Goal: Information Seeking & Learning: Learn about a topic

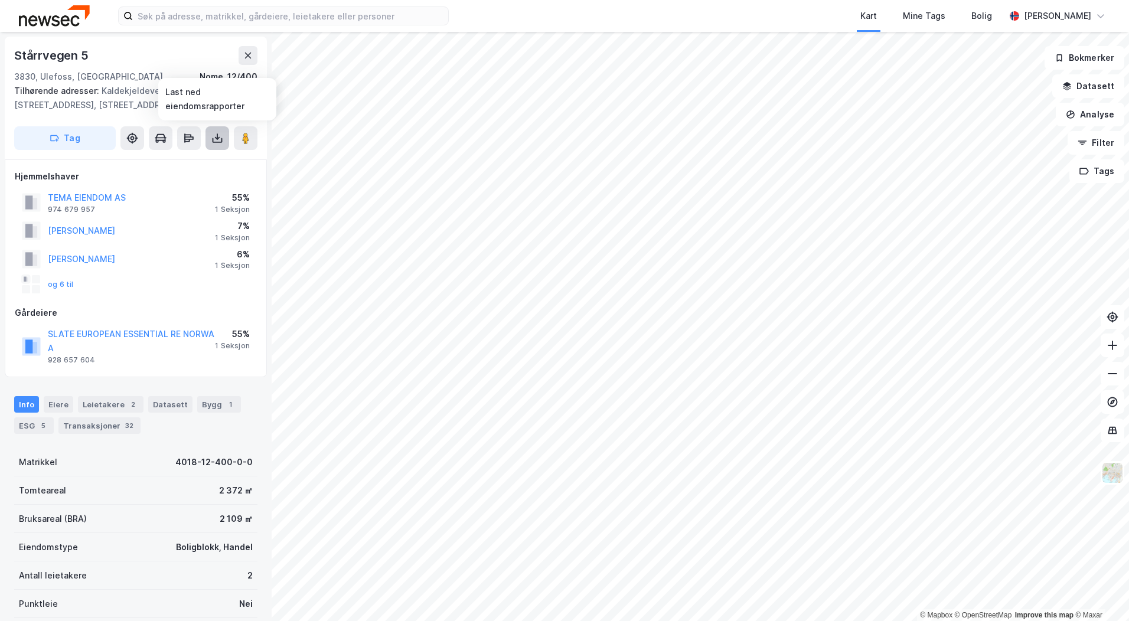
click at [212, 139] on icon at bounding box center [217, 138] width 12 height 12
click at [189, 187] on div "Last ned matrikkelrapport" at bounding box center [166, 180] width 126 height 19
click at [267, 161] on div "© Mapbox © OpenStreetMap Improve this map © Maxar [STREET_ADDRESS][GEOGRAPHIC_D…" at bounding box center [564, 326] width 1129 height 589
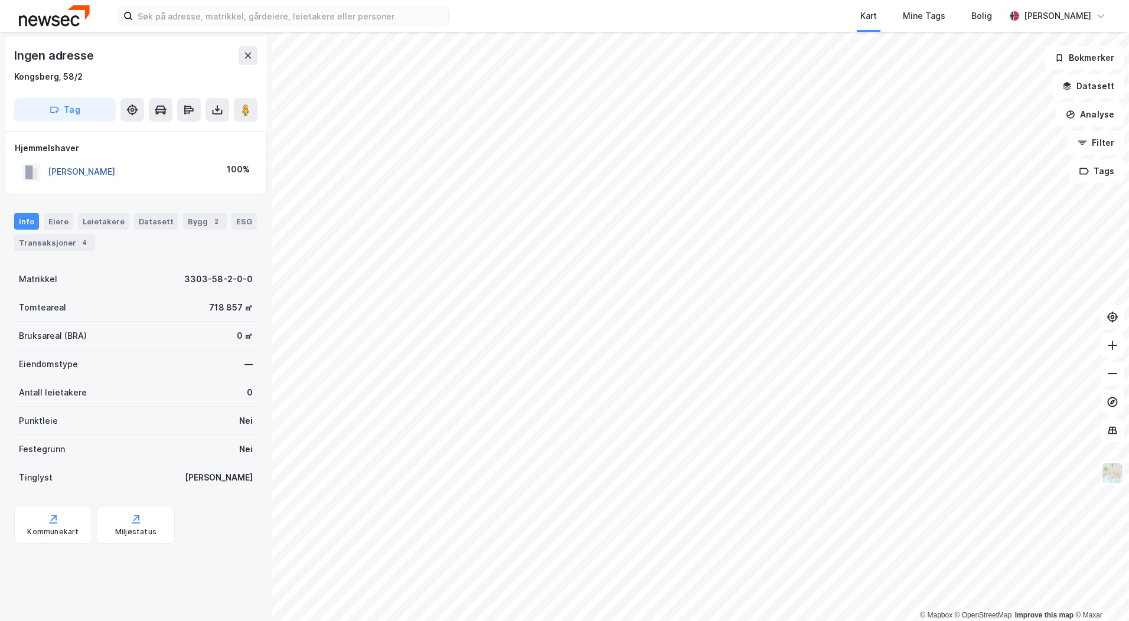
click at [0, 0] on button "[PERSON_NAME]" at bounding box center [0, 0] width 0 height 0
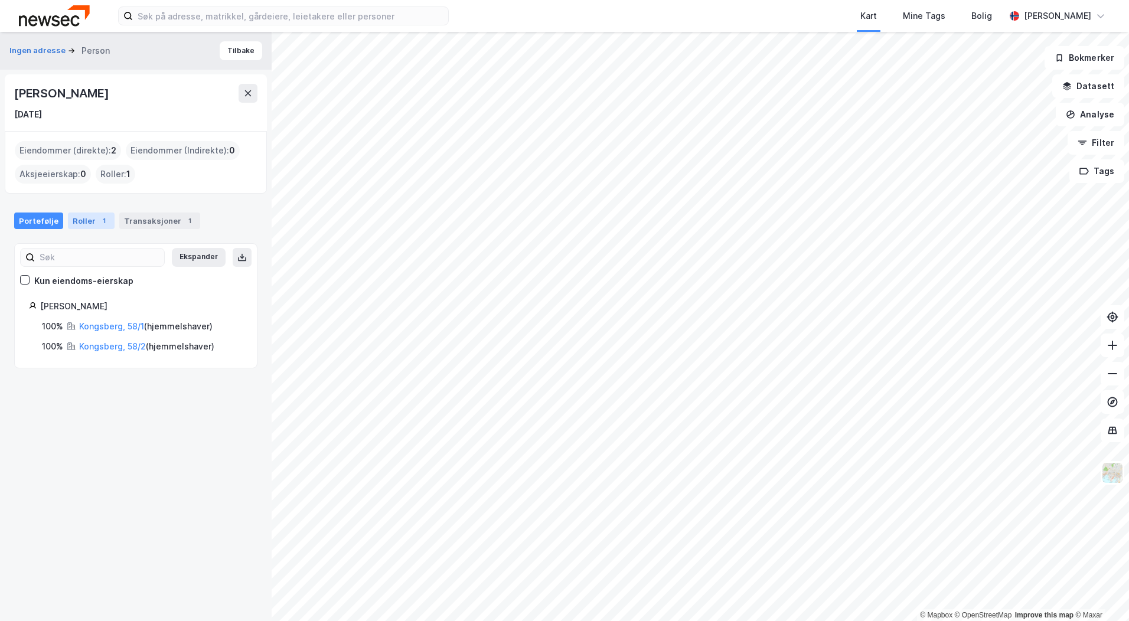
click at [80, 222] on div "Roller 1" at bounding box center [91, 220] width 47 height 17
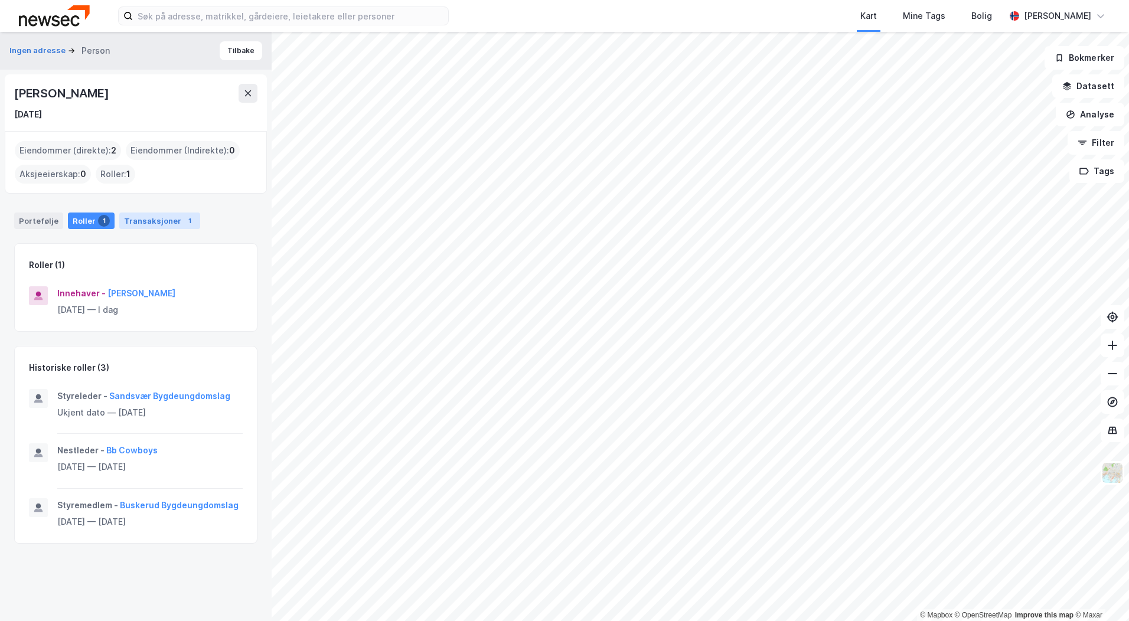
click at [132, 220] on div "Transaksjoner 1" at bounding box center [159, 220] width 81 height 17
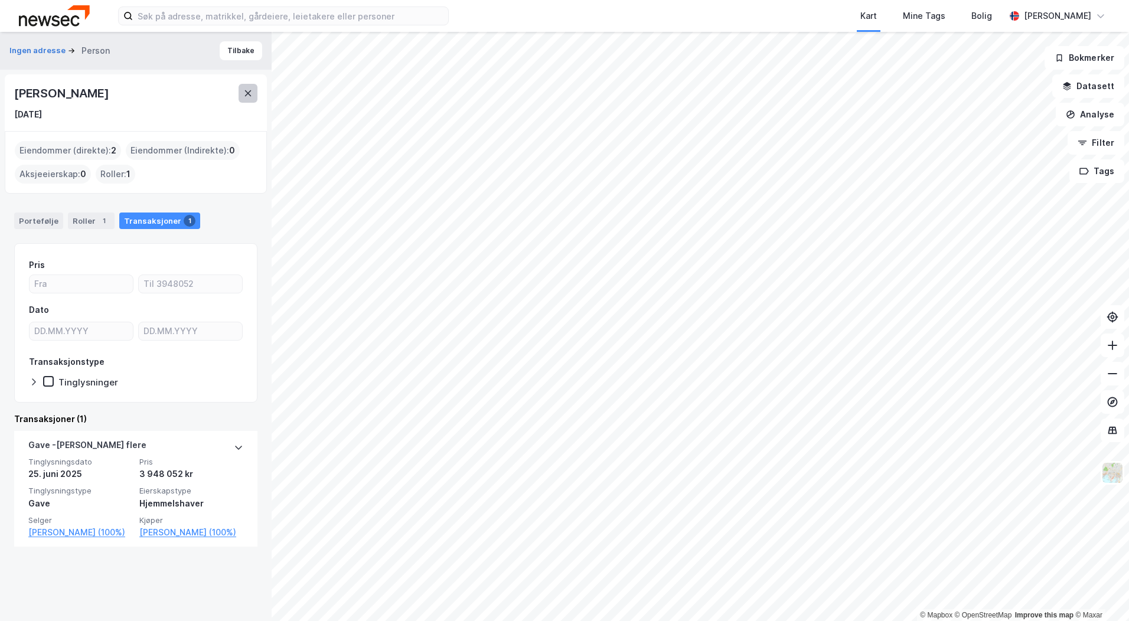
click at [244, 95] on icon at bounding box center [247, 93] width 9 height 9
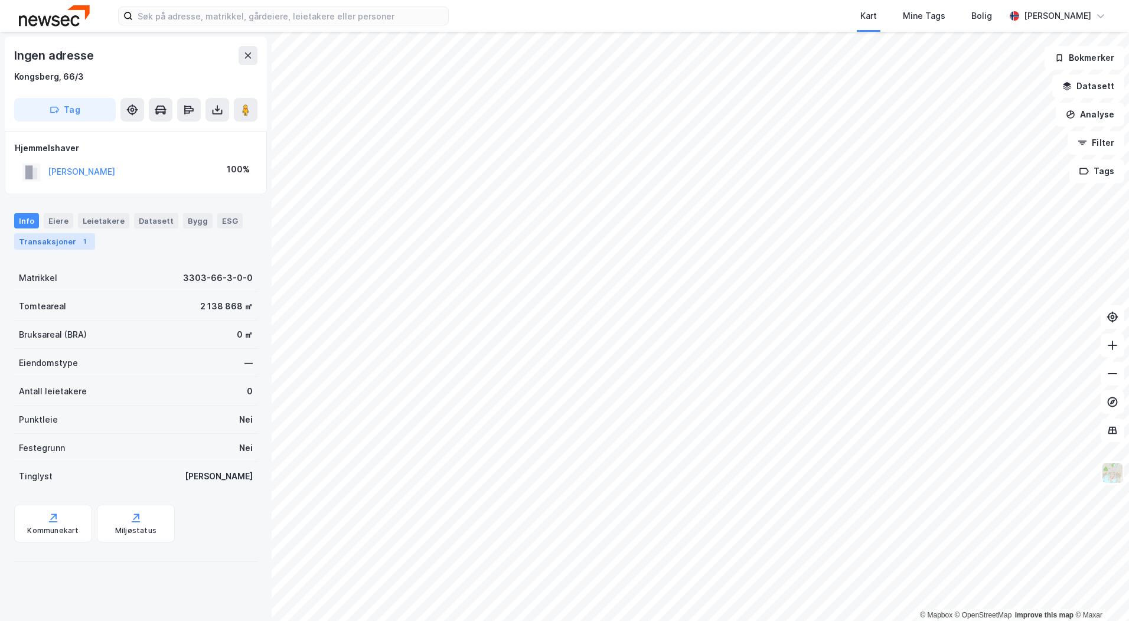
click at [61, 238] on div "Transaksjoner 1" at bounding box center [54, 241] width 81 height 17
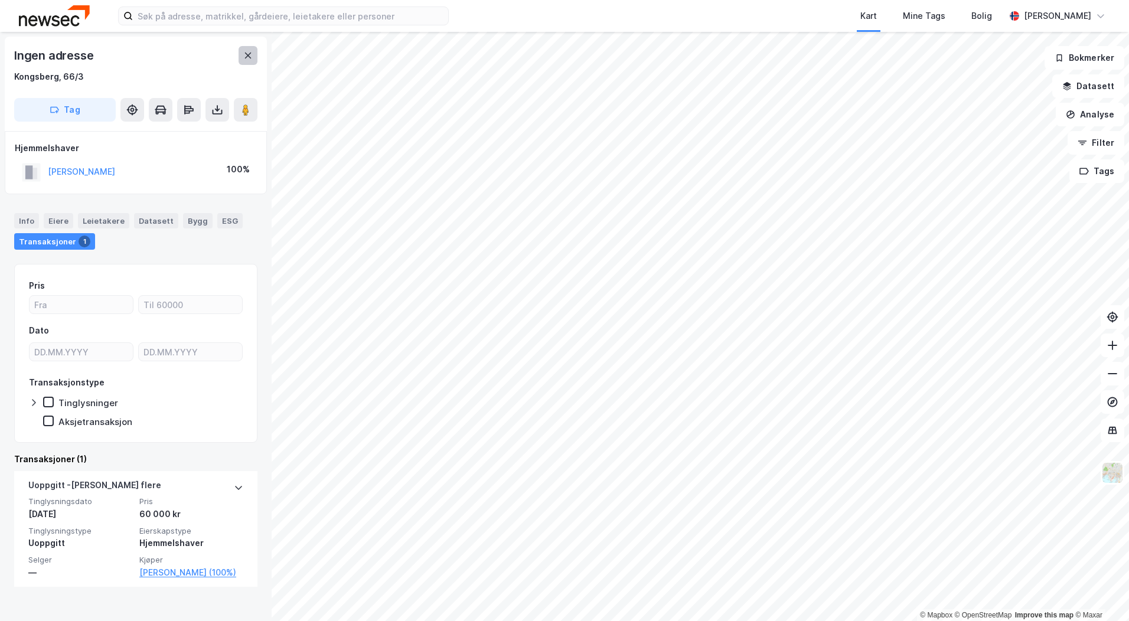
click at [245, 53] on icon at bounding box center [248, 56] width 6 height 6
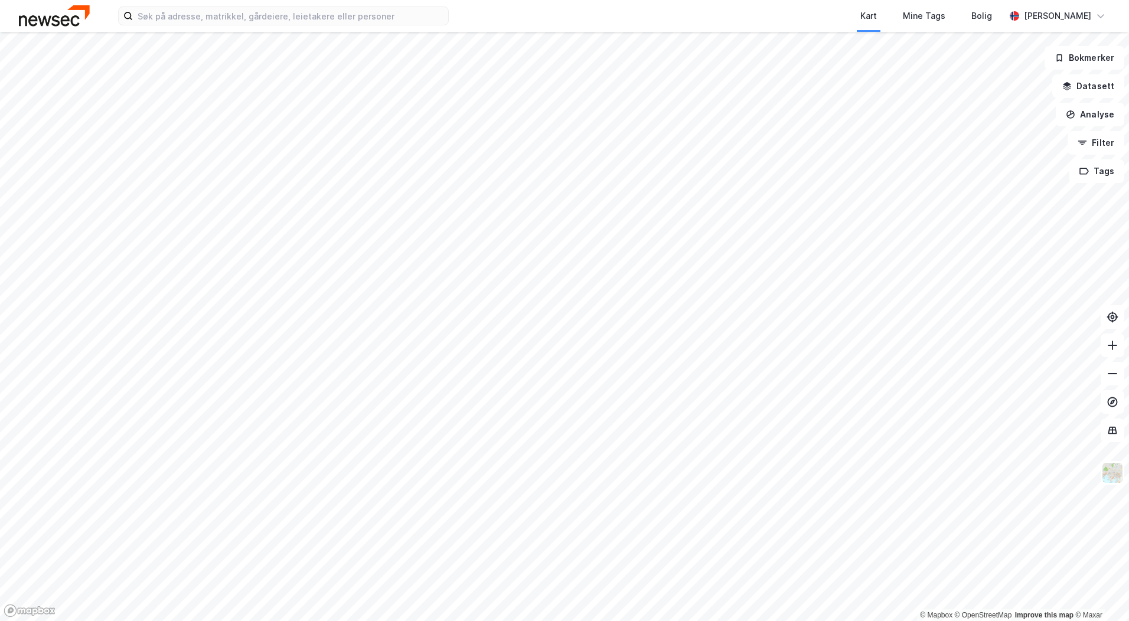
click at [52, 620] on html "Kart Mine Tags [PERSON_NAME] © Mapbox © OpenStreetMap Improve this map © Maxar …" at bounding box center [564, 310] width 1129 height 621
click at [366, 620] on html "Kart Mine Tags [PERSON_NAME] © Mapbox © OpenStreetMap Improve this map © Maxar …" at bounding box center [564, 310] width 1129 height 621
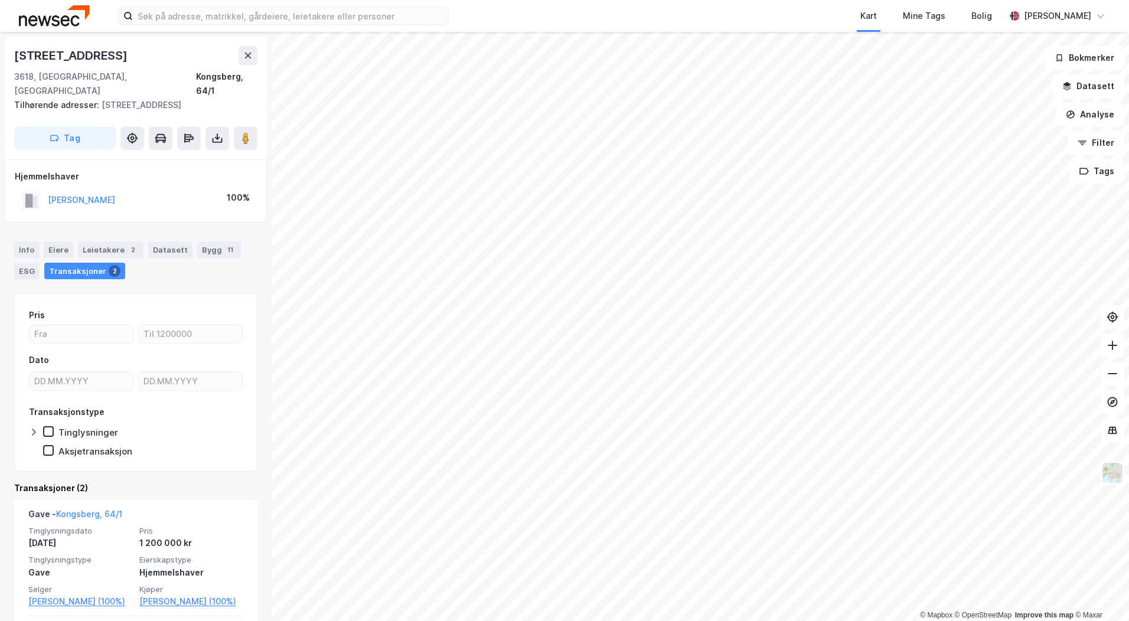
click at [319, 620] on html "Kart Mine Tags Bolig [PERSON_NAME] © Mapbox © OpenStreetMap Improve this map © …" at bounding box center [564, 310] width 1129 height 621
click at [103, 241] on div "Leietakere 2" at bounding box center [111, 249] width 66 height 17
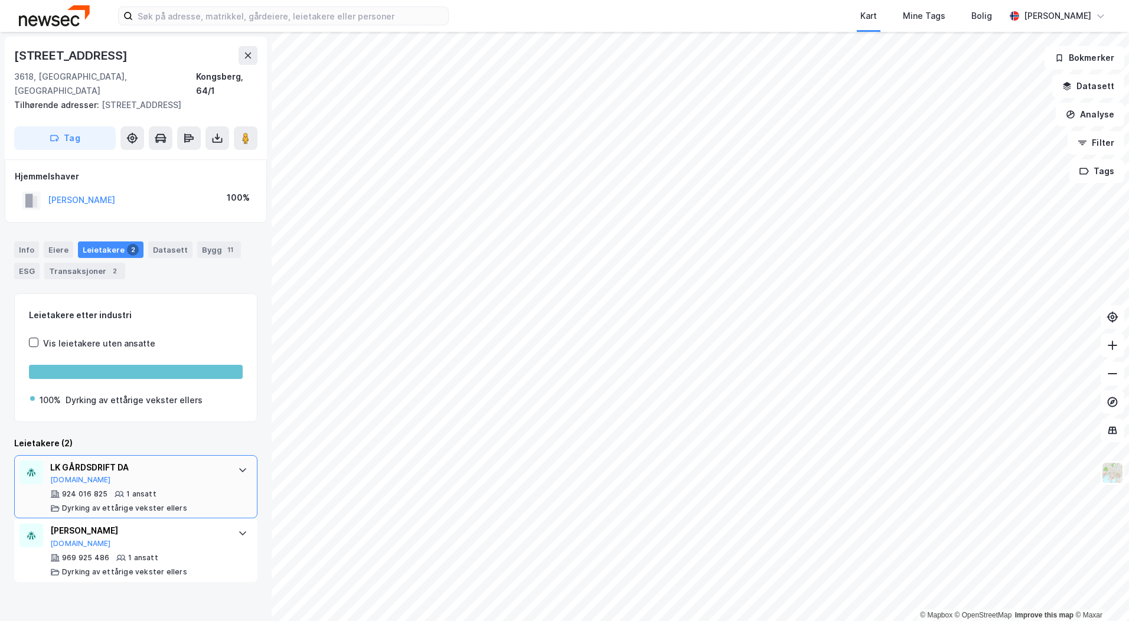
click at [203, 467] on div "LK GÅRDSDRIFT DA [DOMAIN_NAME]" at bounding box center [138, 472] width 176 height 25
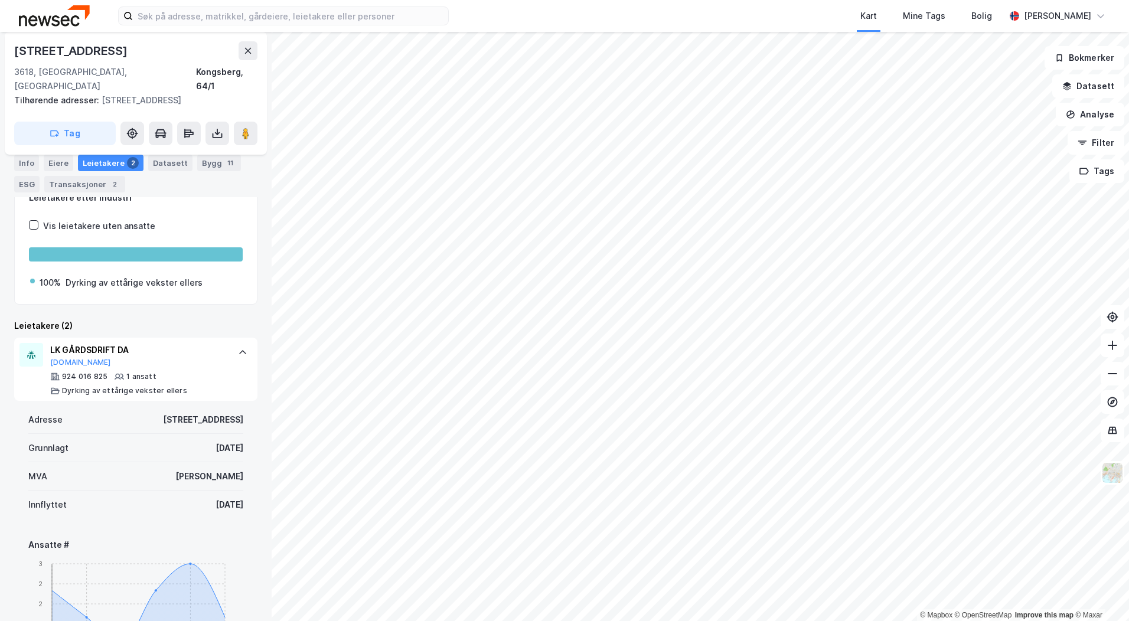
scroll to position [118, 0]
click at [245, 55] on button at bounding box center [247, 50] width 19 height 19
